Goal: Navigation & Orientation: Find specific page/section

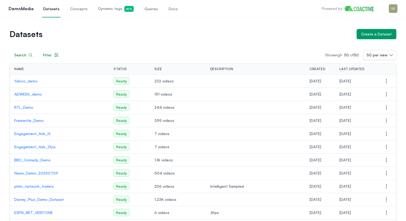
click at [173, 9] on link "Docs" at bounding box center [173, 9] width 11 height 18
